Goal: Information Seeking & Learning: Learn about a topic

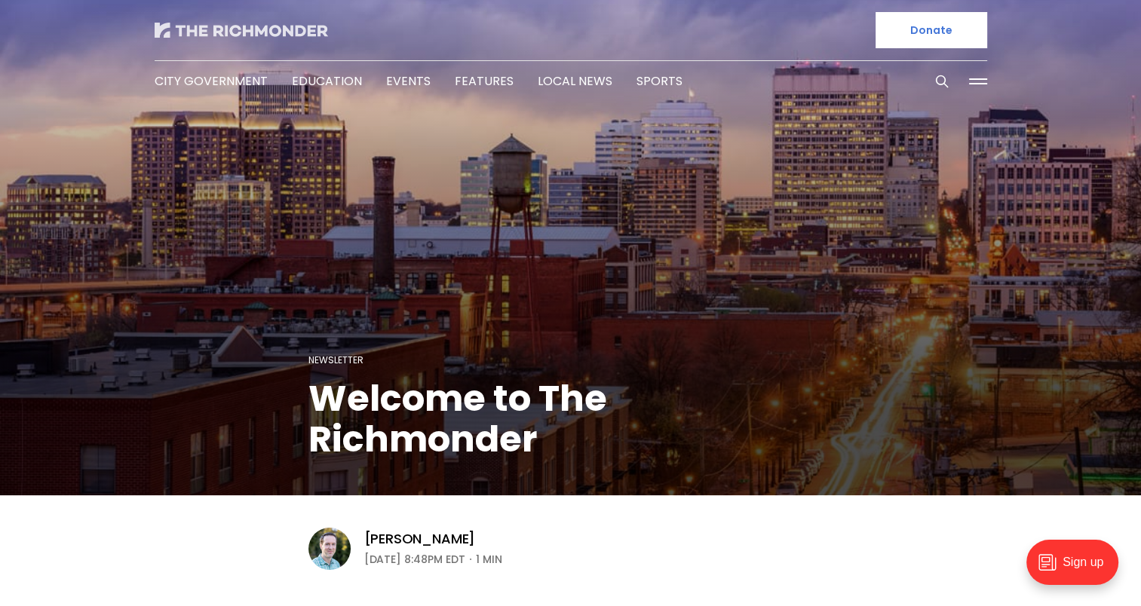
click at [227, 33] on img at bounding box center [241, 30] width 173 height 15
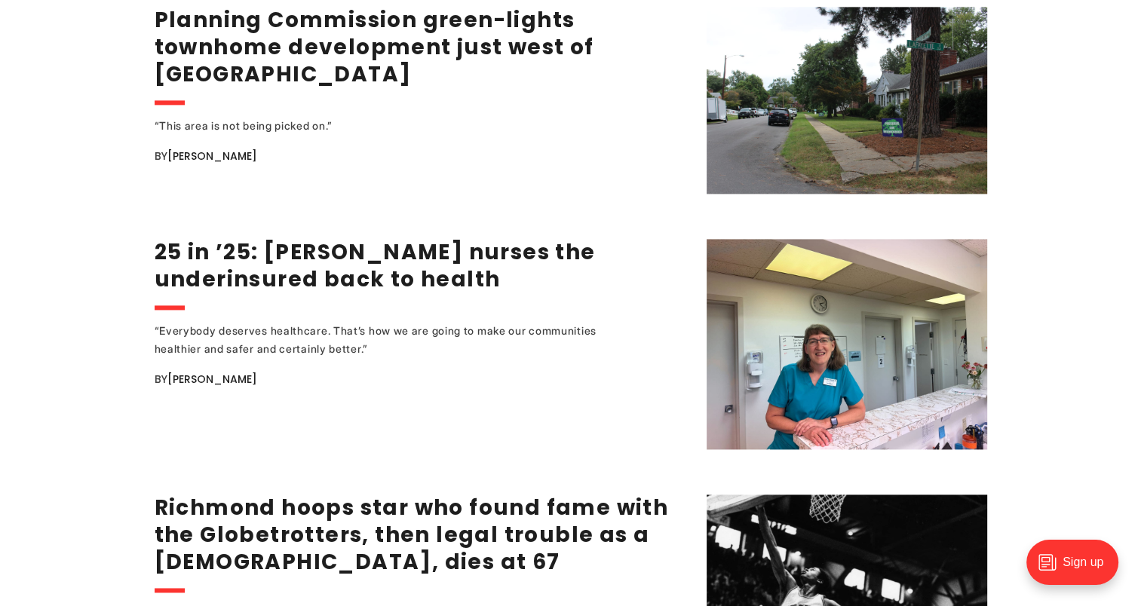
scroll to position [2038, 0]
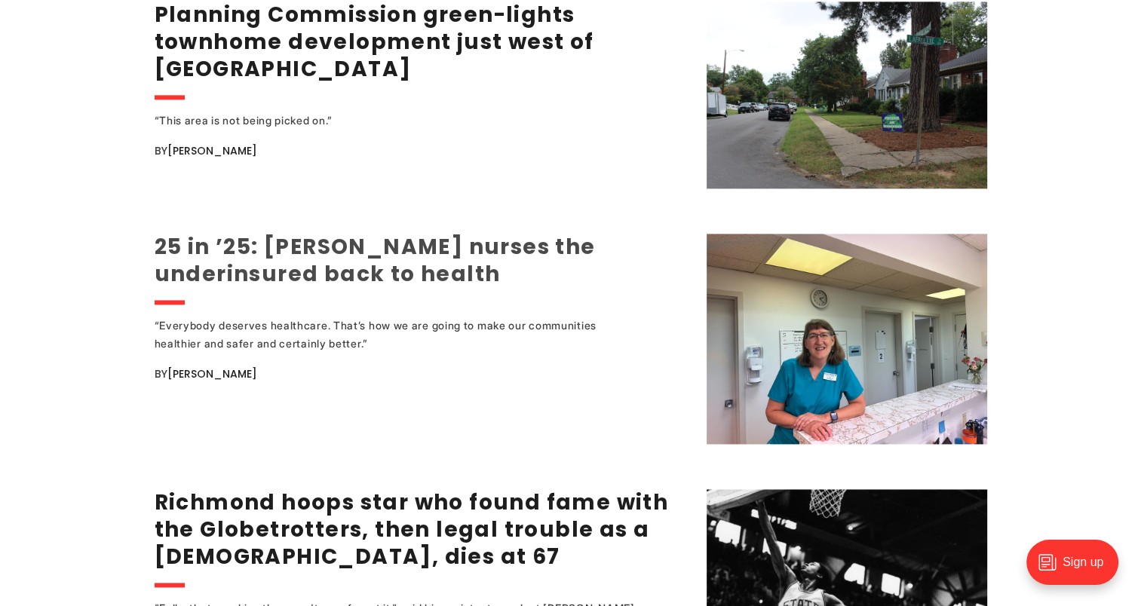
click at [332, 270] on link "25 in ’25: [PERSON_NAME] nurses the underinsured back to health" at bounding box center [375, 260] width 441 height 57
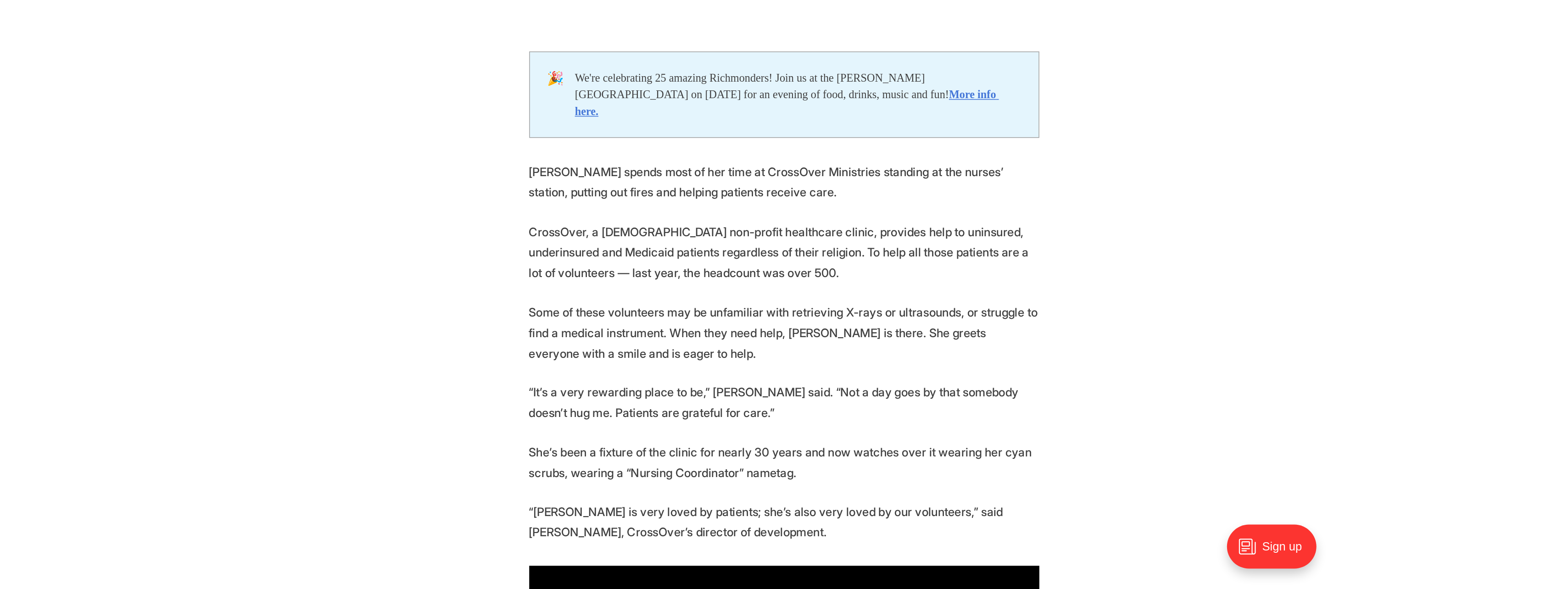
scroll to position [447, 0]
